Goal: Information Seeking & Learning: Learn about a topic

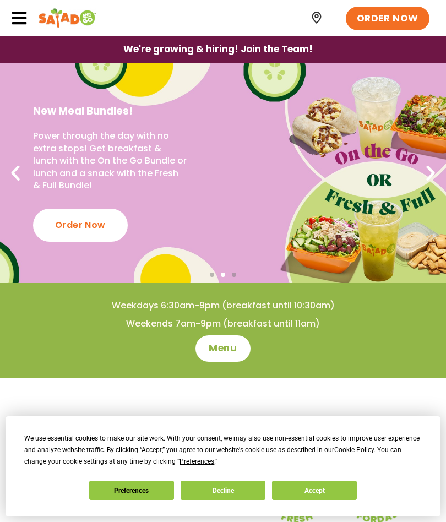
click at [331, 487] on button "Accept" at bounding box center [314, 490] width 85 height 19
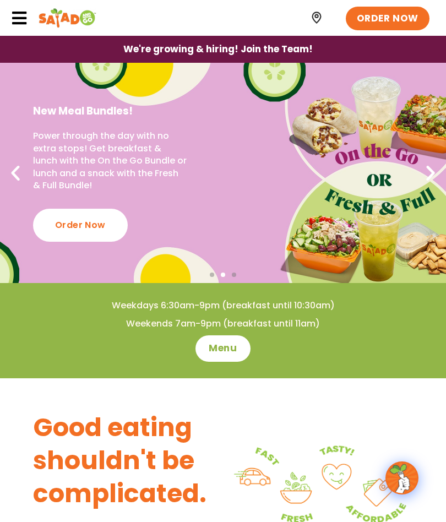
click at [226, 353] on span "Menu" at bounding box center [223, 348] width 28 height 13
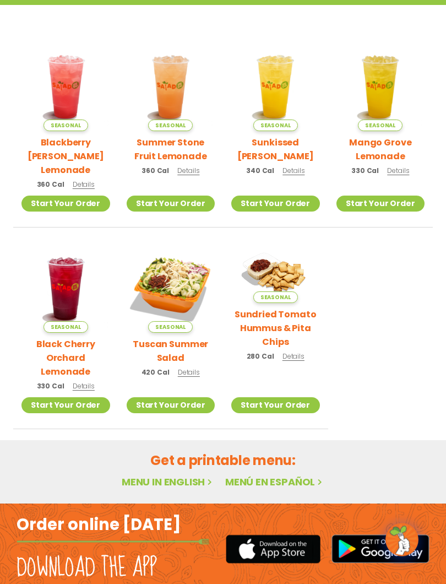
scroll to position [240, 0]
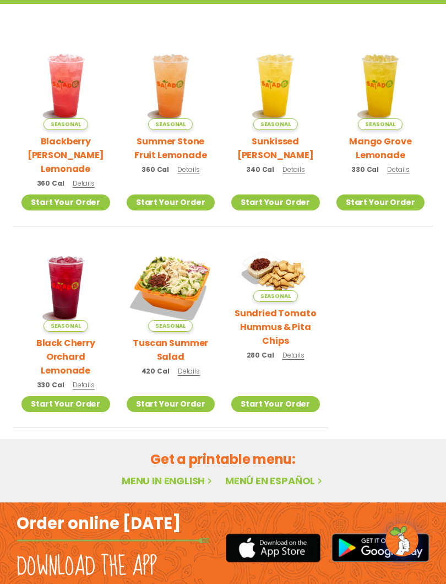
click at [163, 338] on h2 "Tuscan Summer Salad" at bounding box center [171, 350] width 89 height 28
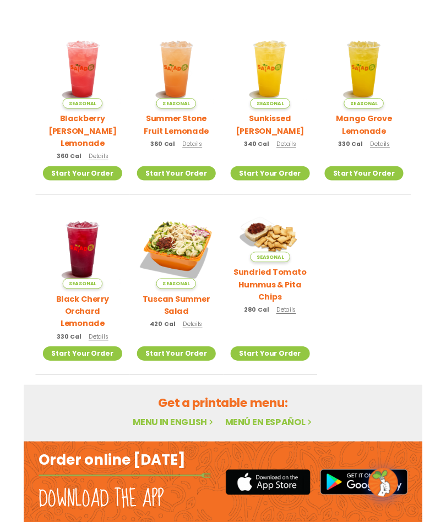
scroll to position [354, 0]
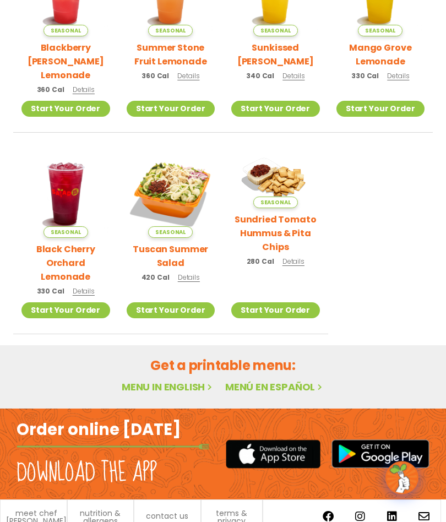
click at [143, 381] on link "Menu in English" at bounding box center [168, 388] width 93 height 14
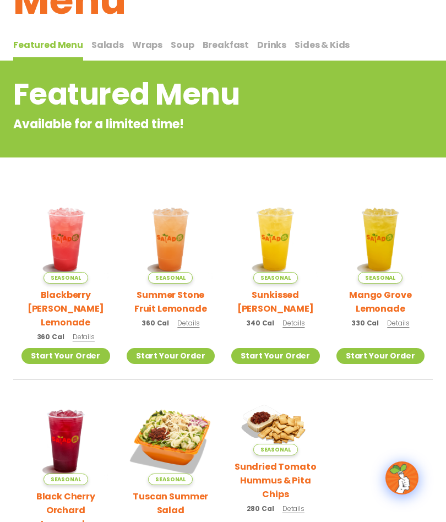
scroll to position [0, 0]
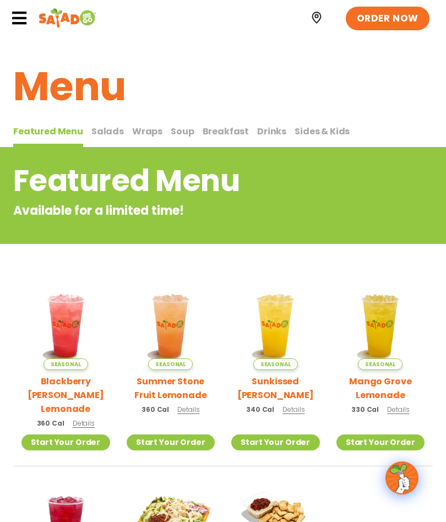
click at [104, 132] on span "Salads" at bounding box center [107, 131] width 33 height 13
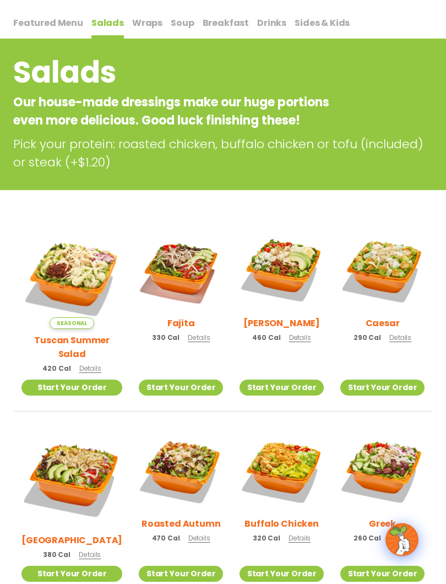
scroll to position [109, 0]
click at [293, 286] on img at bounding box center [282, 270] width 84 height 84
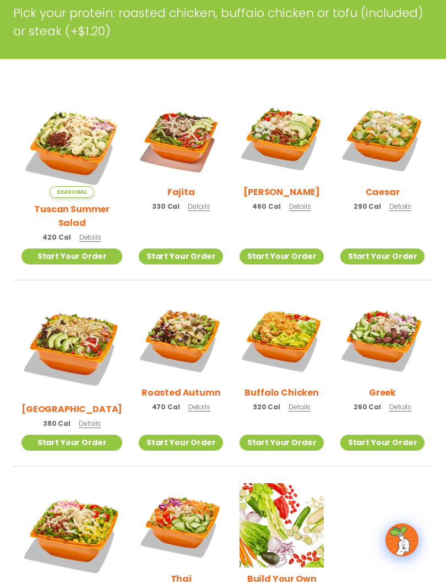
scroll to position [240, 0]
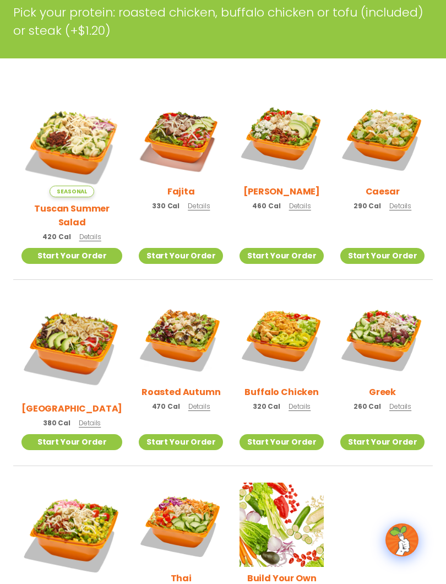
click at [397, 348] on img at bounding box center [383, 338] width 84 height 84
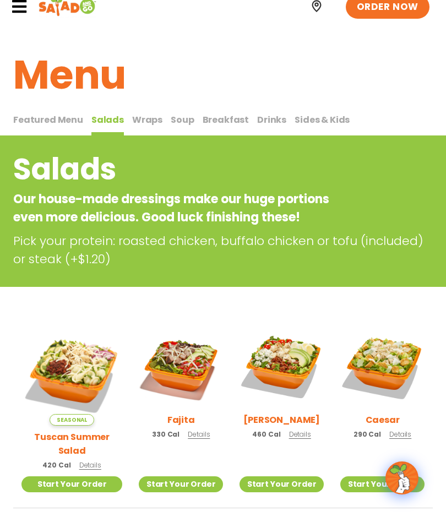
scroll to position [11, 0]
